Goal: Check status: Check status

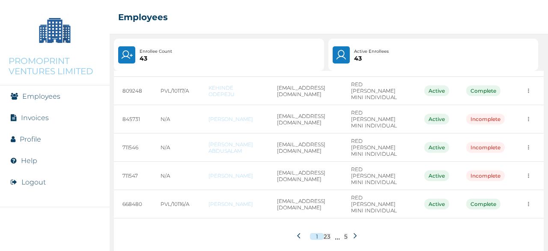
scroll to position [194, 0]
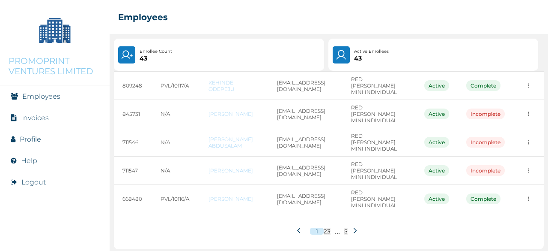
click at [353, 227] on icon at bounding box center [355, 230] width 6 height 6
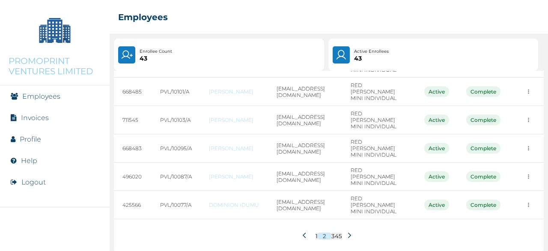
scroll to position [191, 0]
click at [346, 231] on icon at bounding box center [349, 234] width 6 height 6
click at [347, 231] on icon at bounding box center [349, 234] width 6 height 6
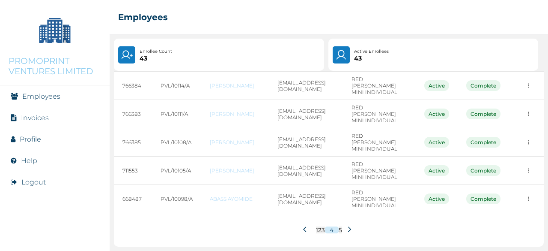
scroll to position [198, 0]
click at [346, 226] on icon at bounding box center [349, 229] width 6 height 6
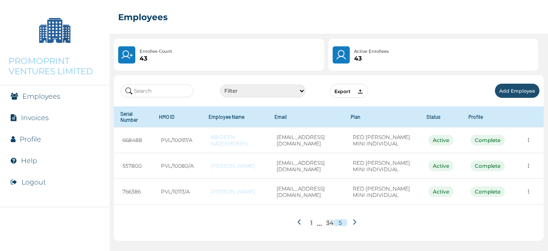
scroll to position [0, 0]
click at [296, 222] on button at bounding box center [300, 222] width 15 height 16
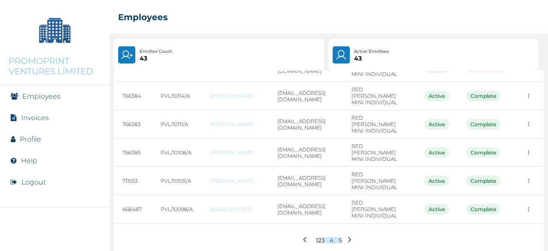
scroll to position [198, 0]
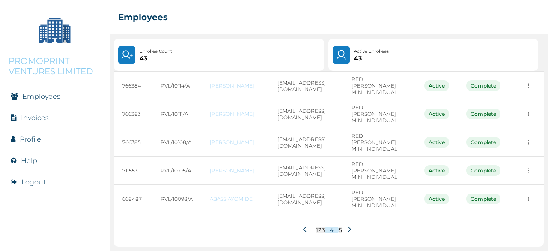
click at [303, 226] on icon at bounding box center [306, 229] width 6 height 6
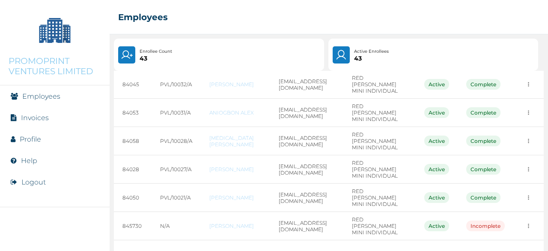
scroll to position [191, 0]
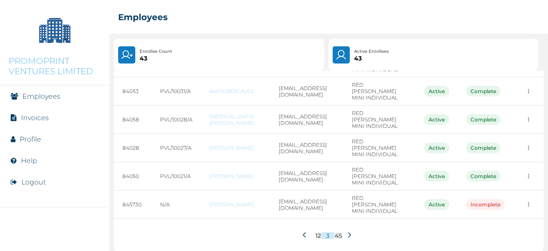
click at [303, 231] on icon at bounding box center [306, 234] width 6 height 6
click at [303, 232] on icon at bounding box center [304, 234] width 3 height 5
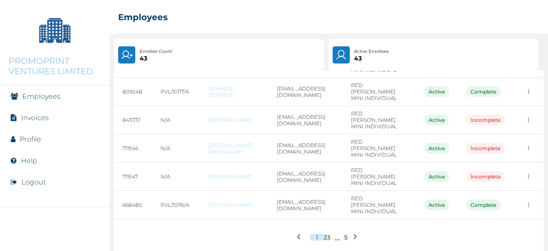
scroll to position [194, 0]
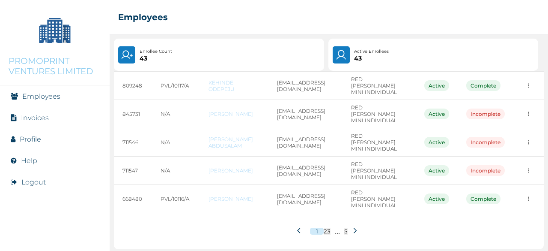
click at [352, 227] on icon at bounding box center [355, 230] width 6 height 6
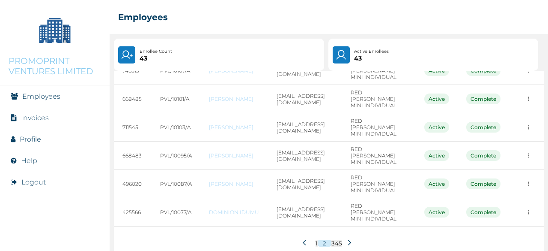
scroll to position [191, 0]
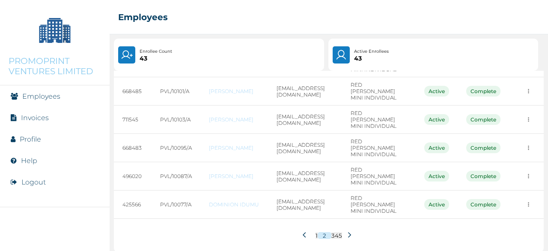
click at [346, 231] on icon at bounding box center [349, 234] width 6 height 6
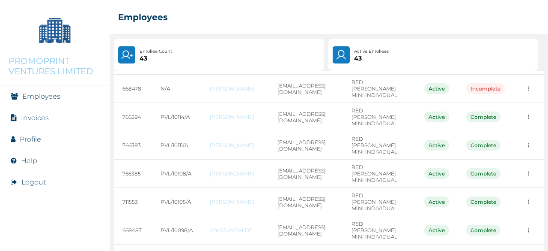
scroll to position [198, 0]
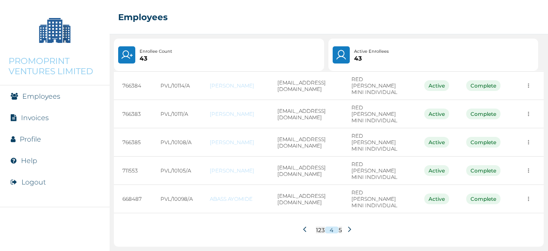
click at [348, 226] on icon at bounding box center [349, 229] width 6 height 6
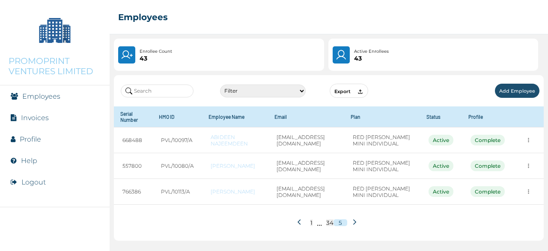
scroll to position [0, 0]
click at [294, 224] on button at bounding box center [300, 222] width 15 height 16
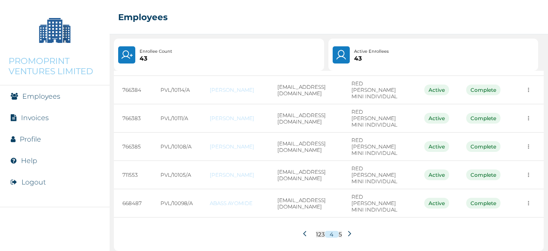
scroll to position [198, 0]
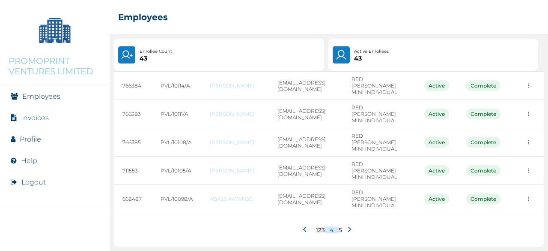
click at [303, 226] on icon at bounding box center [304, 228] width 3 height 5
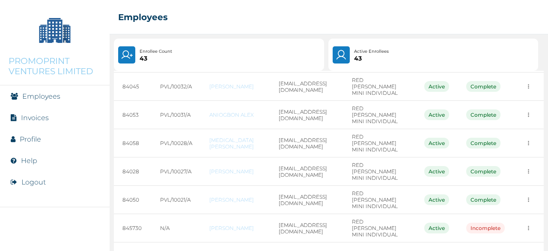
scroll to position [191, 0]
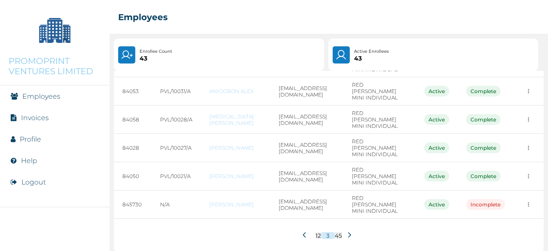
click at [305, 231] on icon at bounding box center [306, 234] width 6 height 6
click at [303, 232] on icon at bounding box center [304, 234] width 3 height 5
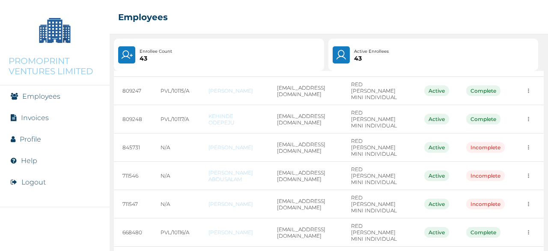
scroll to position [194, 0]
